Goal: Find specific page/section: Find specific page/section

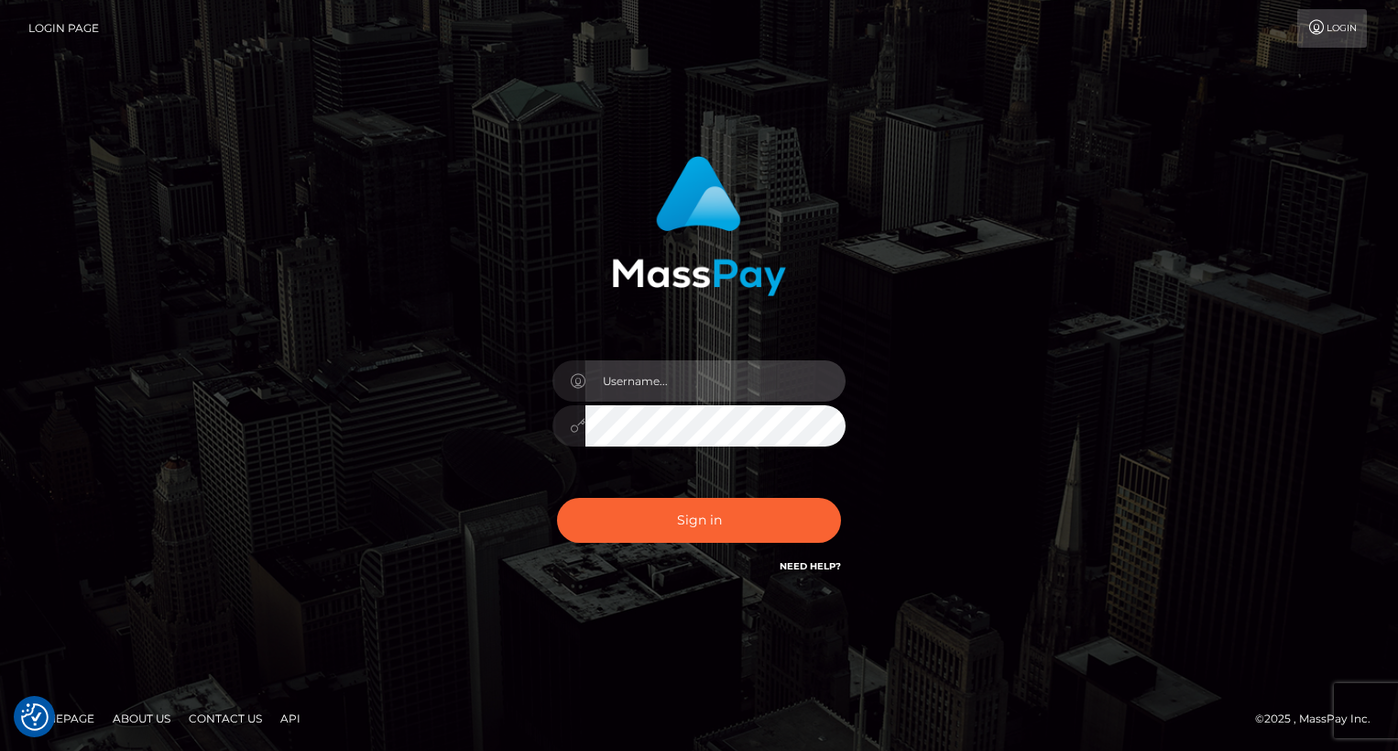
click at [695, 390] on input "text" at bounding box center [716, 380] width 260 height 41
type input "oli.fanvue"
click at [732, 380] on input "text" at bounding box center [716, 380] width 260 height 41
type input "oli.fanvue"
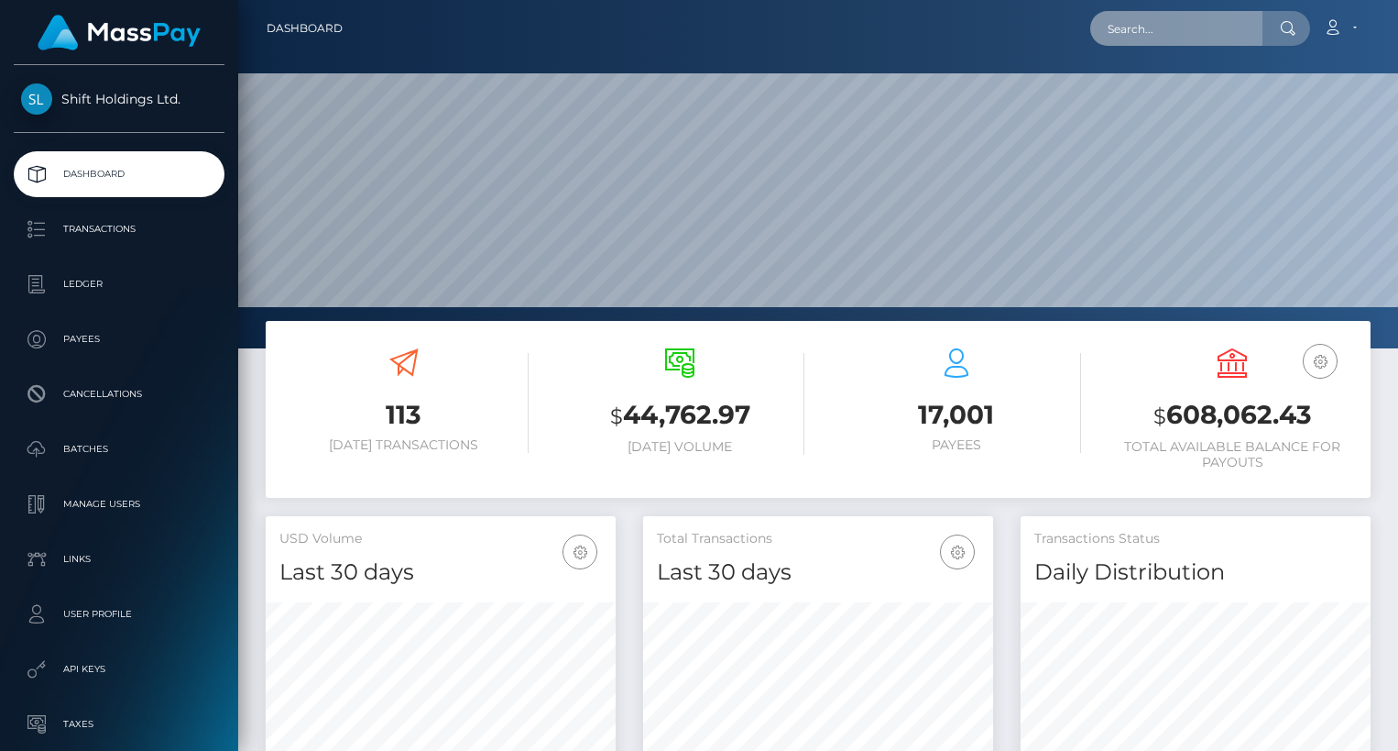
scroll to position [324, 350]
click at [1178, 30] on input "text" at bounding box center [1177, 28] width 172 height 35
paste input "flewellk@gmail.com"
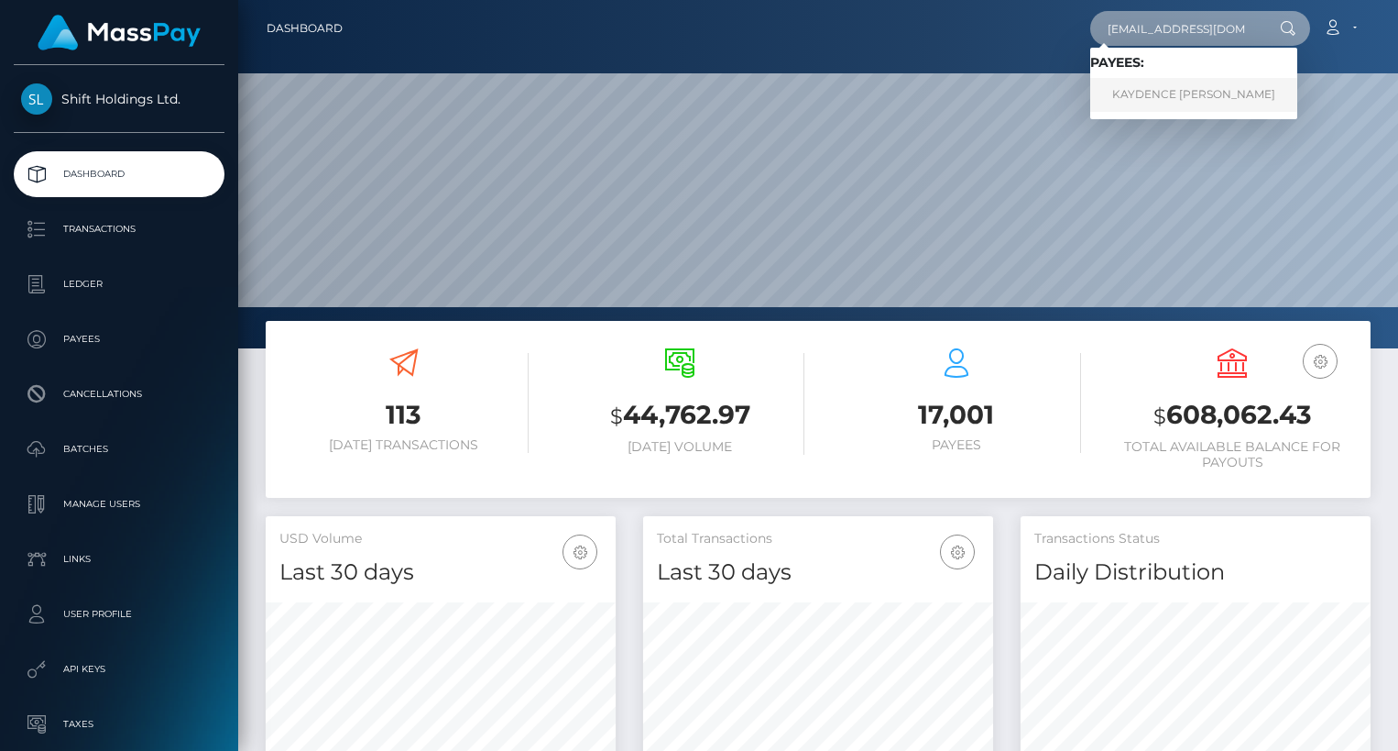
type input "flewellk@gmail.com"
click at [1176, 86] on link "KAYDENCE NEVAEH FLEWELL" at bounding box center [1194, 95] width 207 height 34
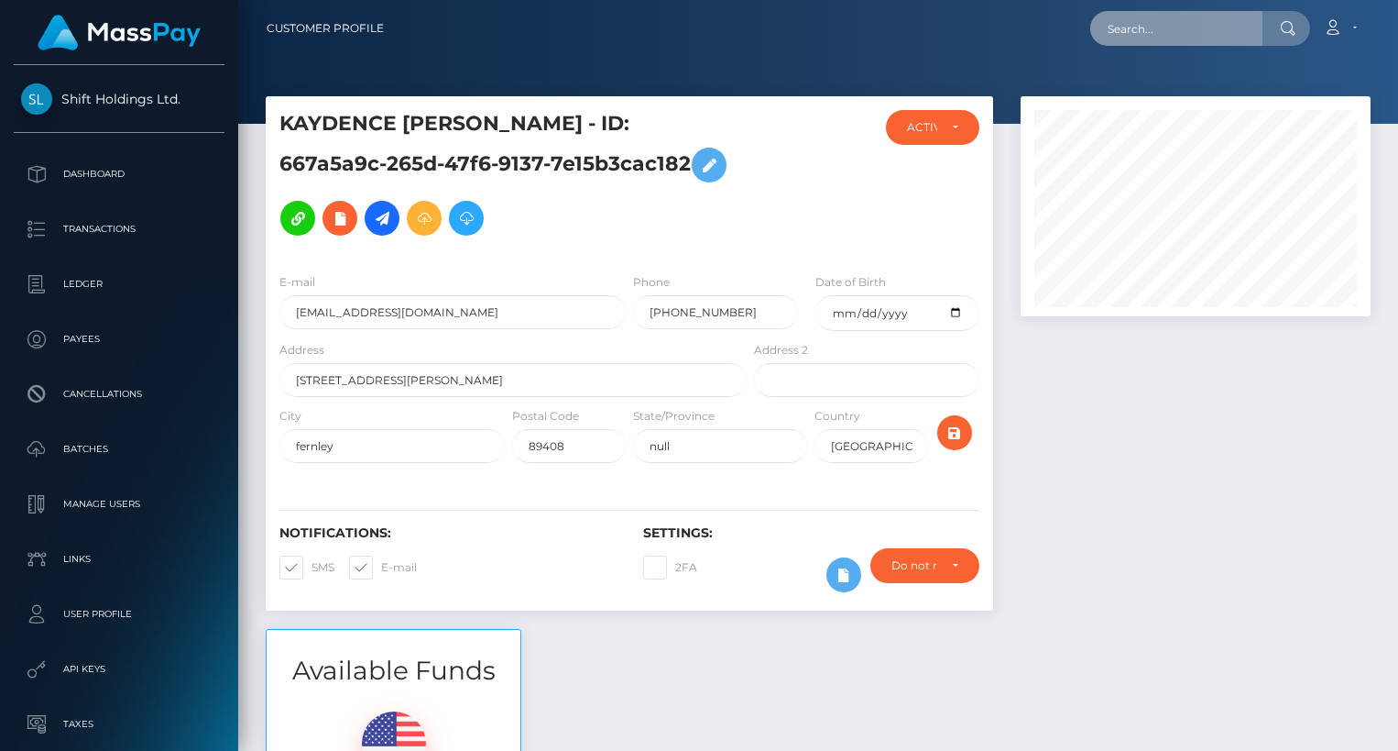
click at [1139, 38] on input "text" at bounding box center [1177, 28] width 172 height 35
paste input "QUADE TYLER RAINES"
click at [1204, 27] on input "QUADE TYLER RAINES" at bounding box center [1177, 28] width 172 height 35
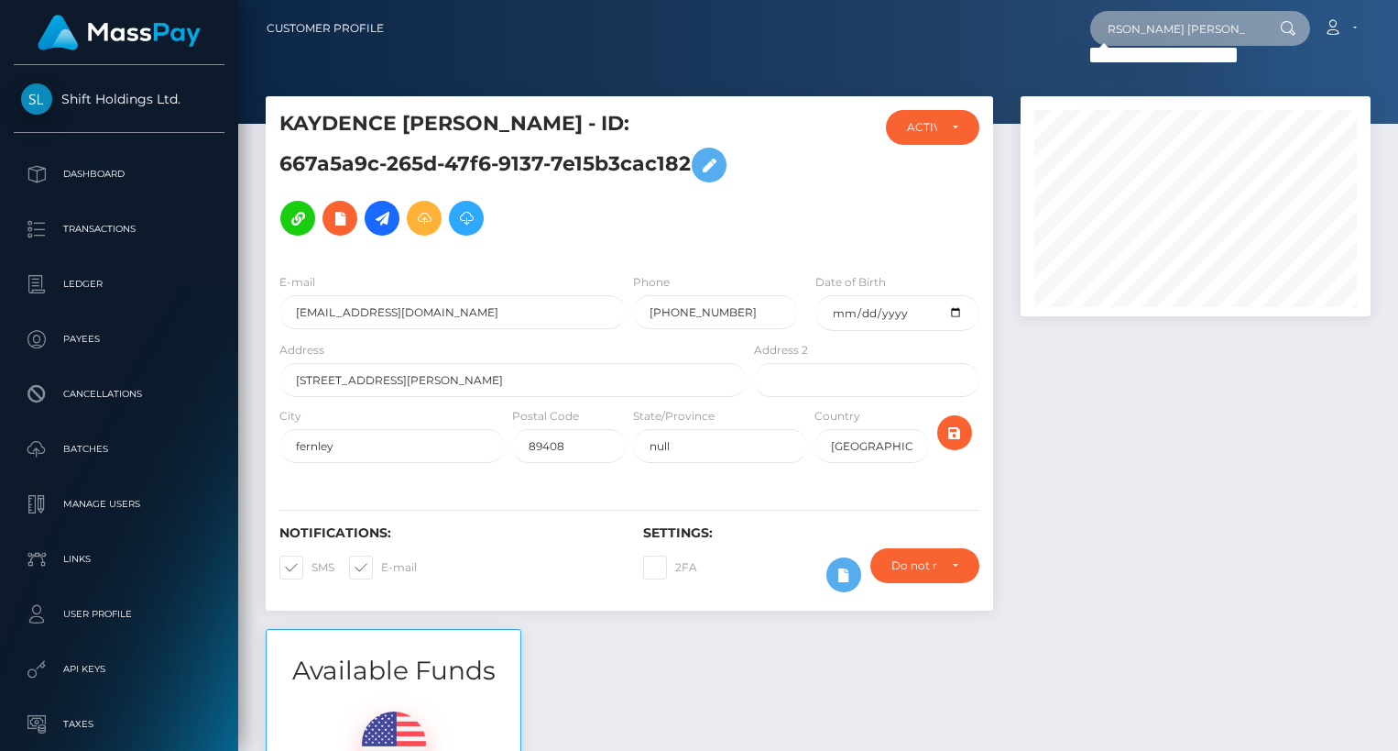
type input "QUADE TYLER RAINES"
